Goal: Find specific page/section: Find specific page/section

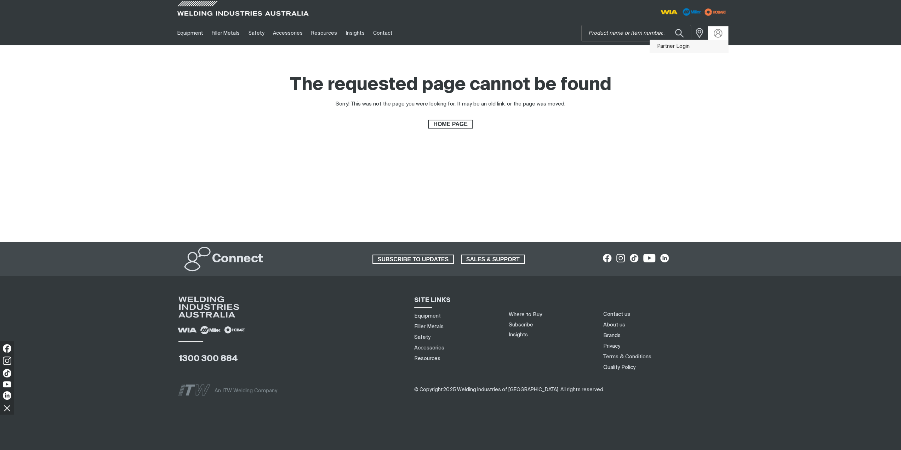
click at [691, 47] on link "Partner Login" at bounding box center [689, 46] width 78 height 13
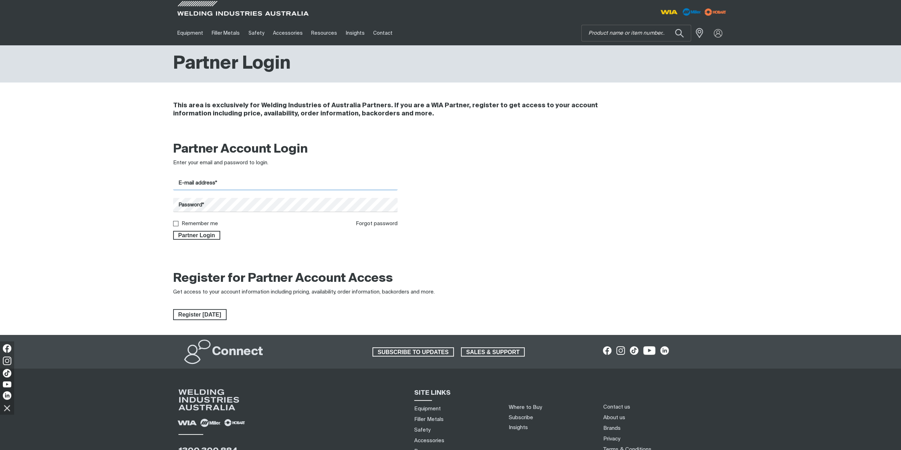
click at [291, 185] on input "E-mail address*" at bounding box center [285, 183] width 225 height 14
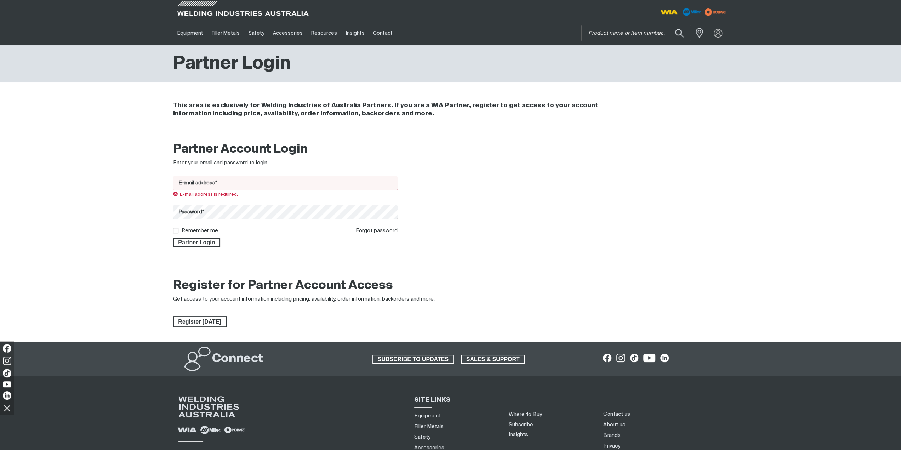
type input "[EMAIL_ADDRESS][DOMAIN_NAME]"
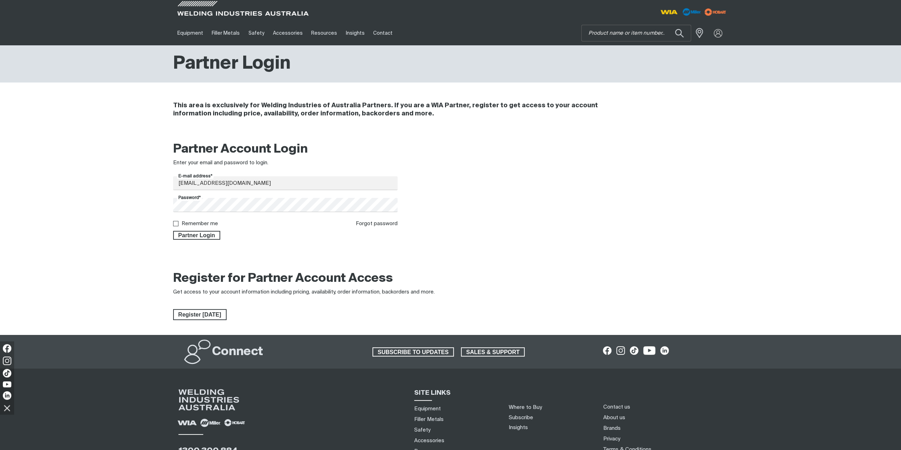
click at [210, 224] on label "Remember me" at bounding box center [200, 223] width 36 height 5
click at [178, 224] on input "Remember me" at bounding box center [175, 223] width 5 height 5
checkbox input "true"
click at [204, 235] on span "Partner Login" at bounding box center [197, 235] width 46 height 9
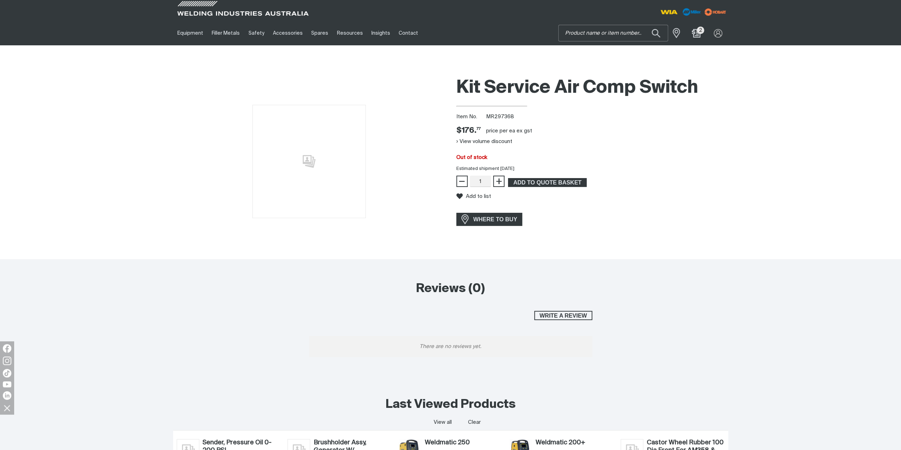
click at [590, 34] on input "Search" at bounding box center [612, 33] width 109 height 16
type input "206747"
click at [597, 48] on span "Seperator,Oil/Air Filter(Comp) - MR 206747" at bounding box center [621, 50] width 81 height 12
